Goal: Check status

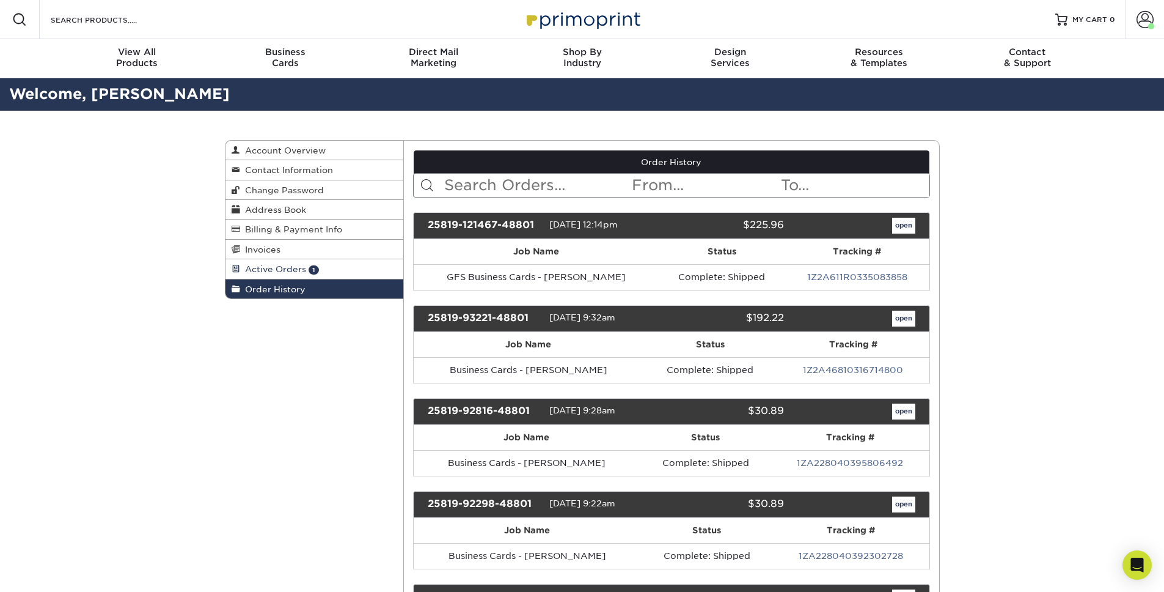
click at [298, 275] on link "Active Orders 1" at bounding box center [315, 269] width 178 height 20
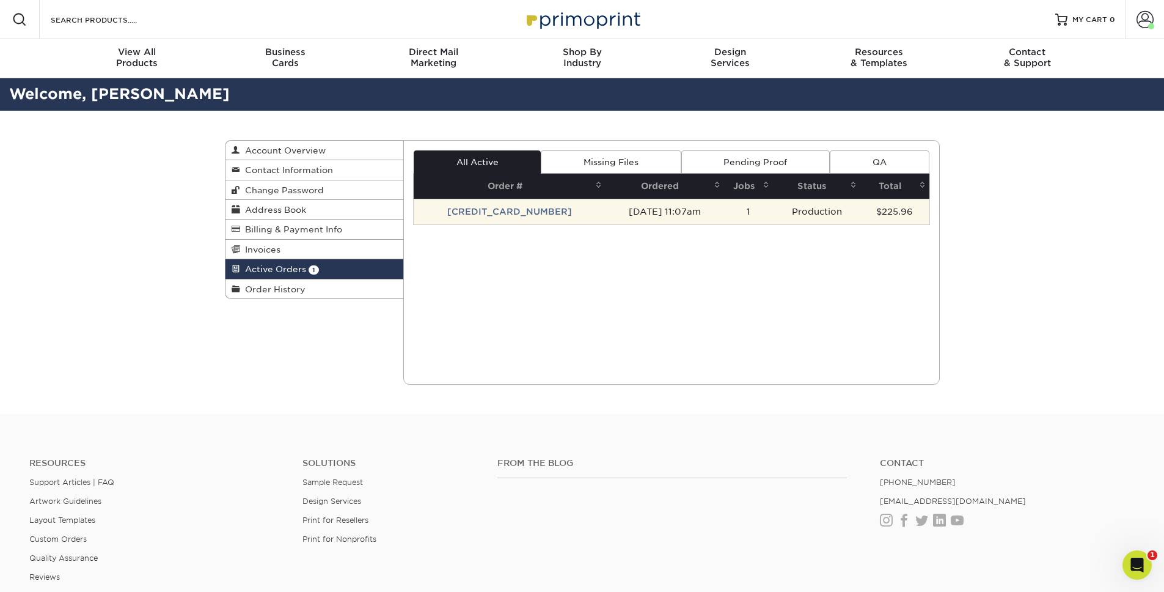
click at [606, 209] on td "[DATE] 11:07am" at bounding box center [665, 212] width 119 height 26
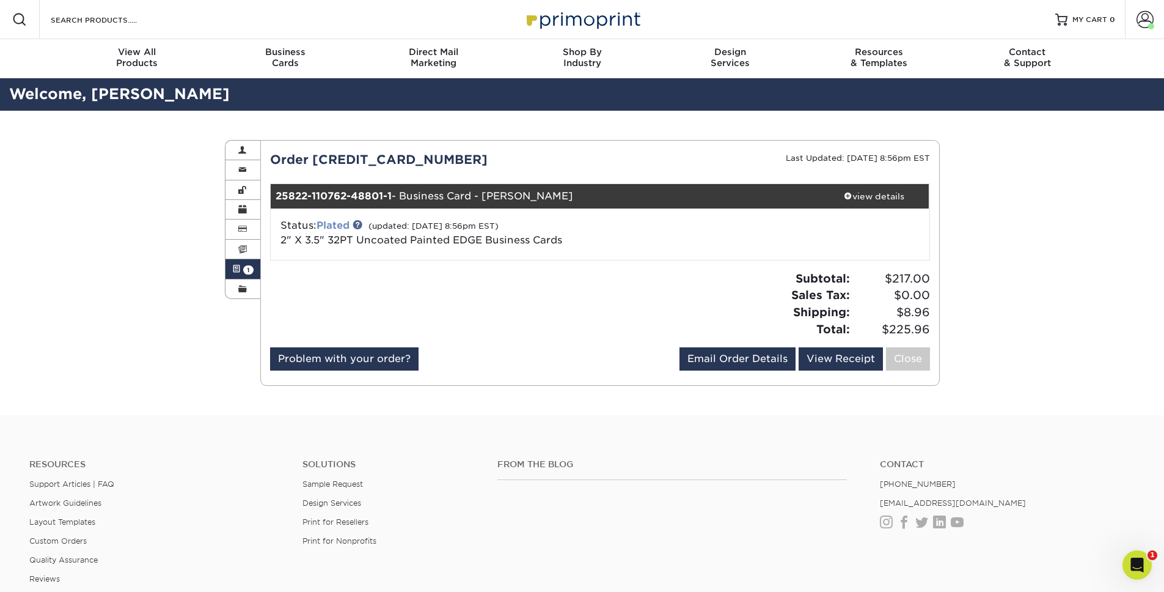
click at [342, 224] on link "Plated" at bounding box center [333, 225] width 33 height 12
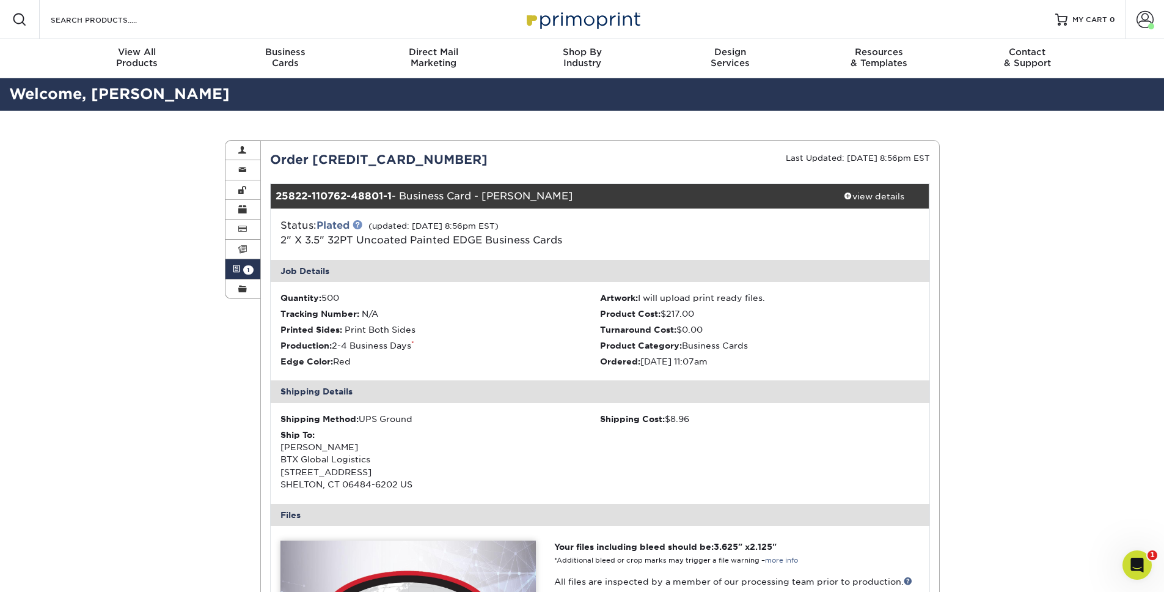
click at [361, 224] on link at bounding box center [358, 224] width 10 height 10
click at [241, 268] on link "Active Orders 1" at bounding box center [243, 269] width 35 height 20
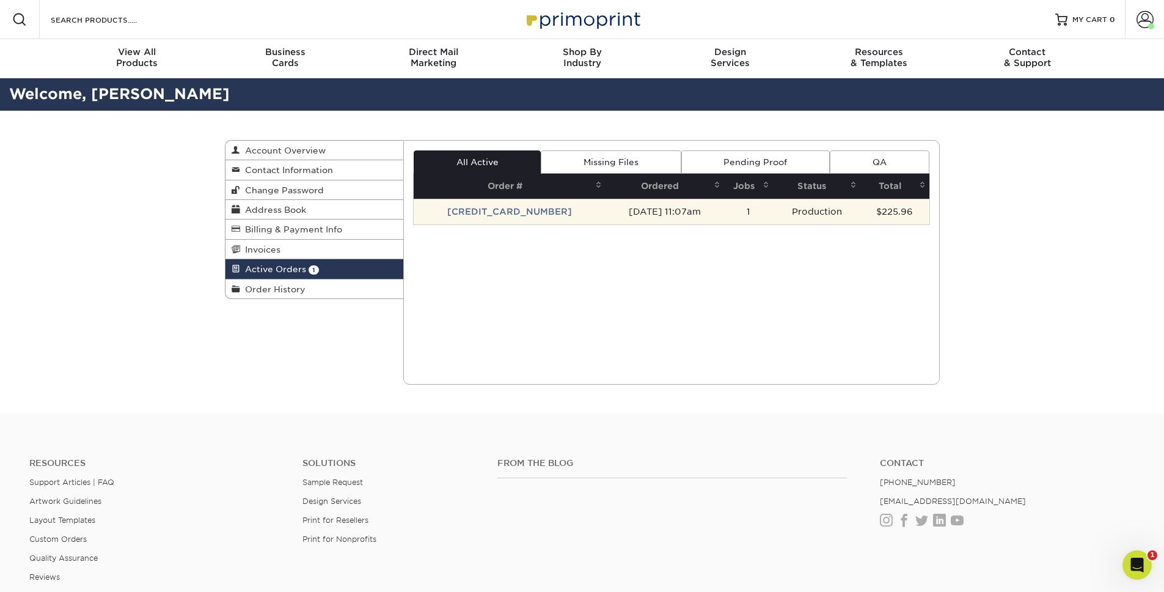
click at [606, 212] on td "[DATE] 11:07am" at bounding box center [665, 212] width 119 height 26
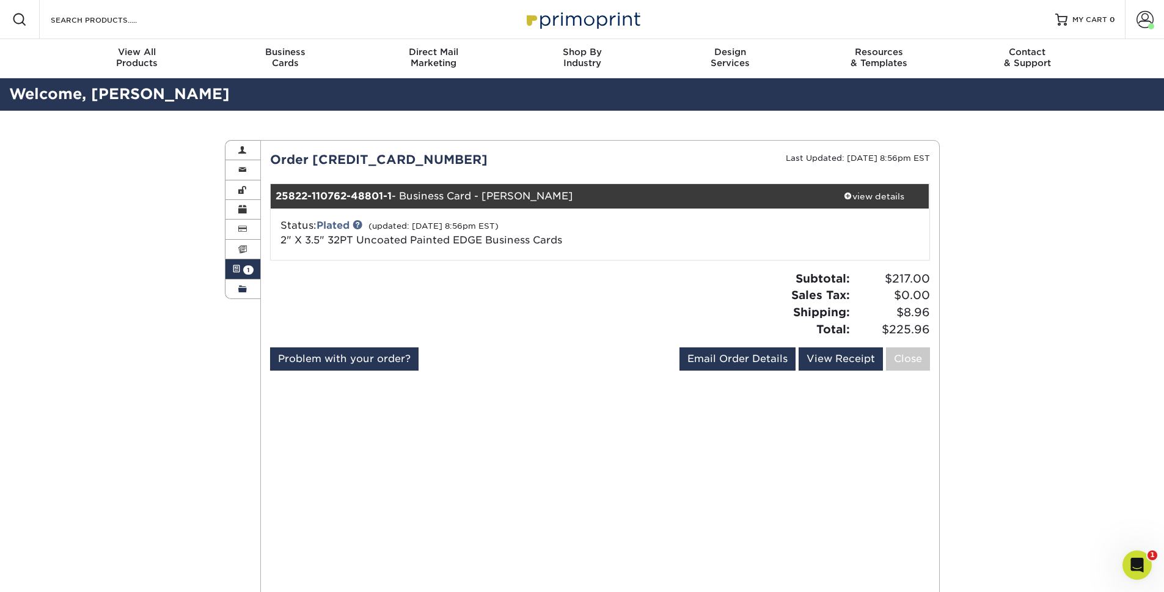
click at [245, 287] on span at bounding box center [242, 289] width 9 height 10
